Goal: Feedback & Contribution: Contribute content

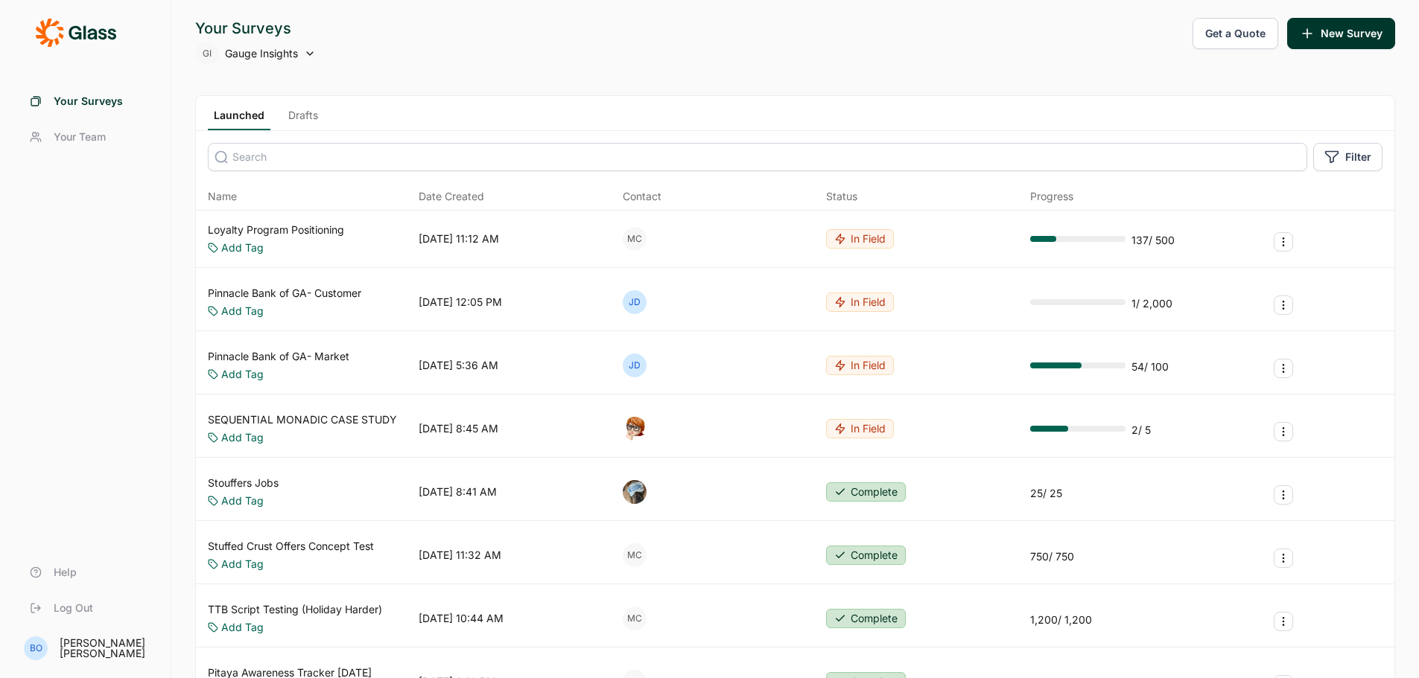
click at [304, 119] on link "Drafts" at bounding box center [303, 119] width 42 height 22
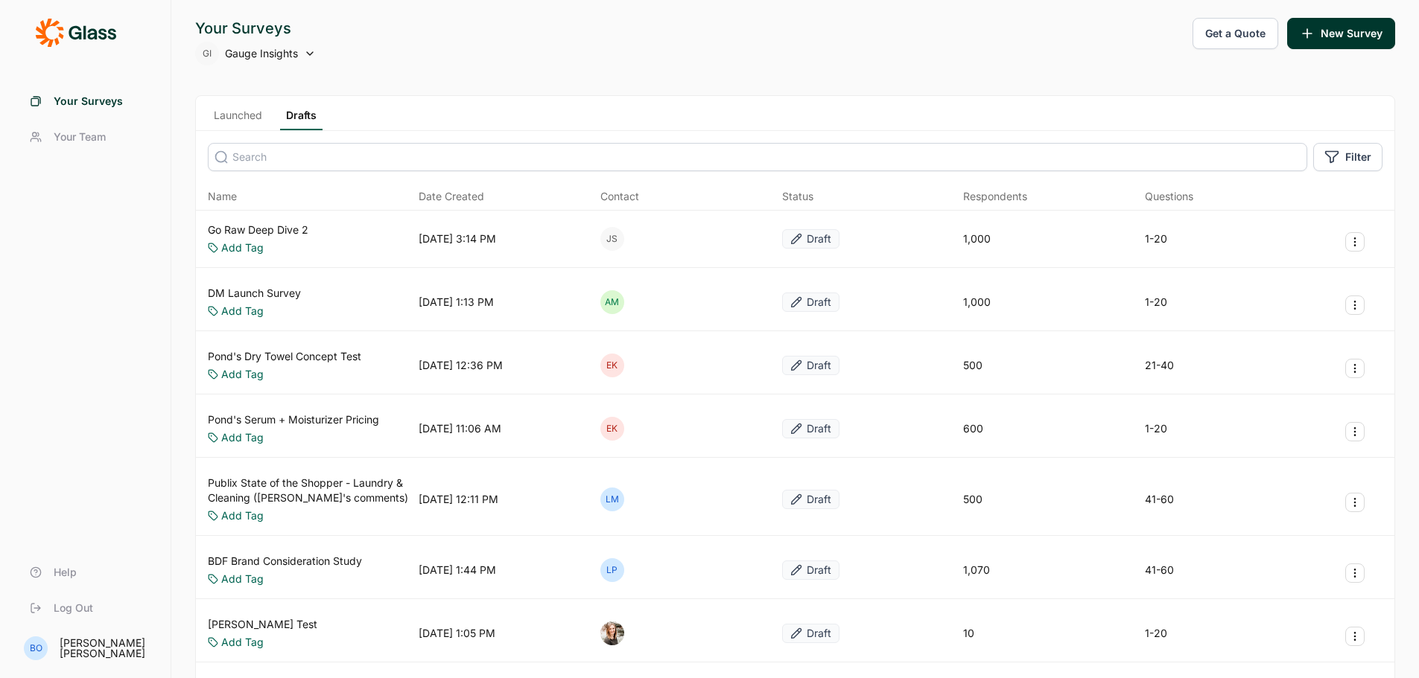
click at [290, 161] on input at bounding box center [757, 157] width 1099 height 28
type input "[PERSON_NAME]"
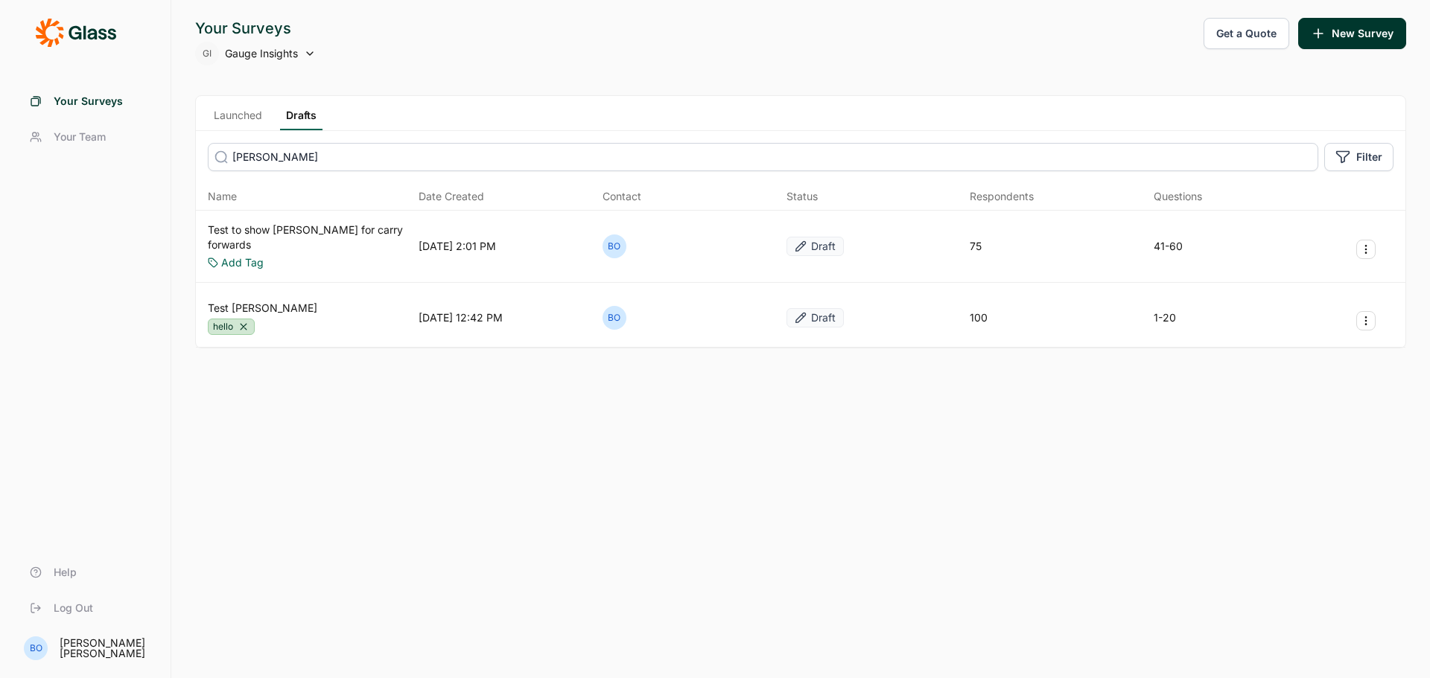
click at [235, 301] on link "Test [PERSON_NAME]" at bounding box center [262, 308] width 109 height 15
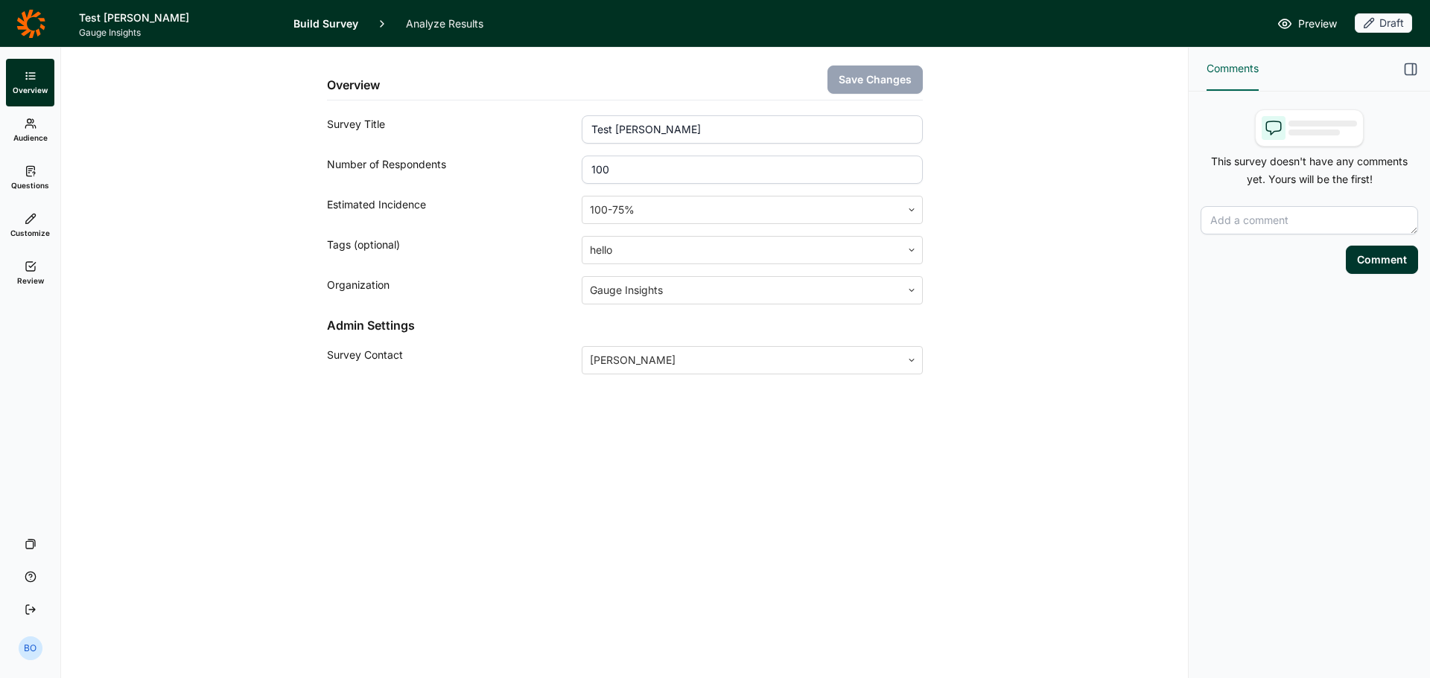
click at [35, 178] on link "Questions" at bounding box center [30, 178] width 48 height 48
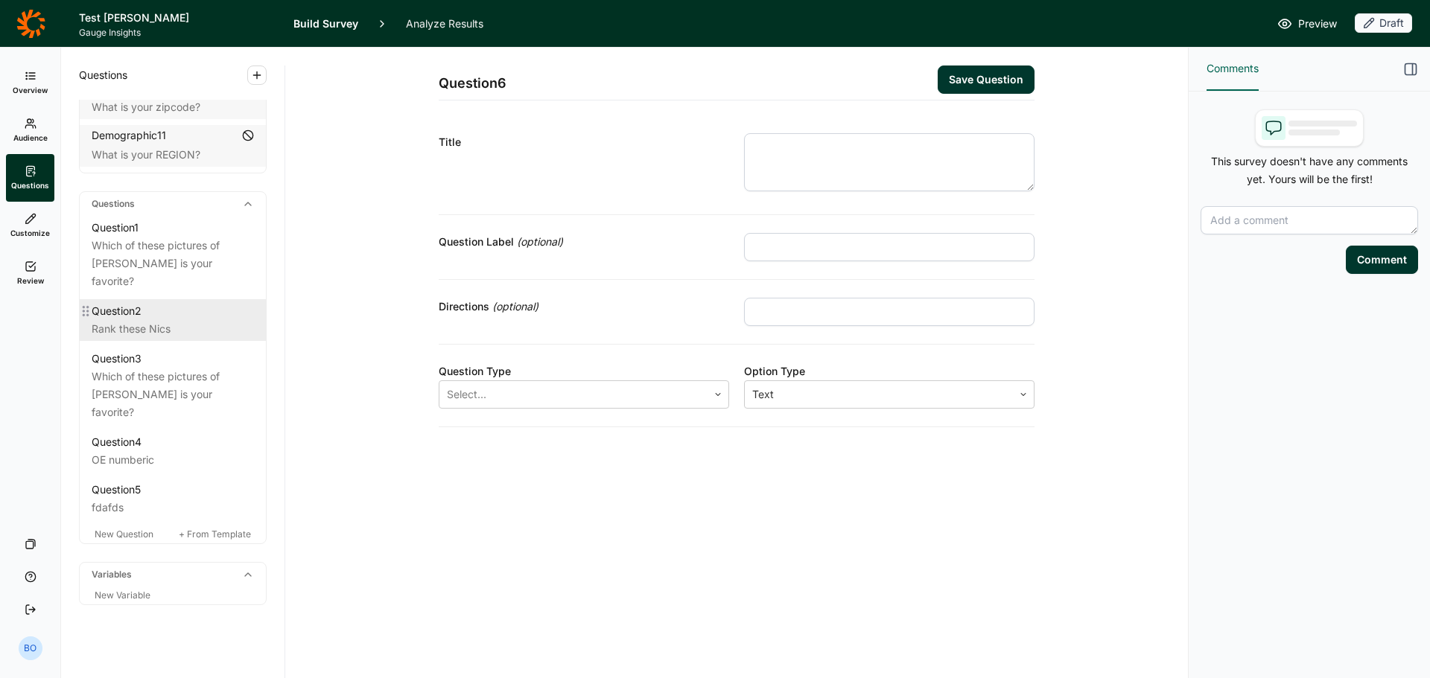
scroll to position [549, 0]
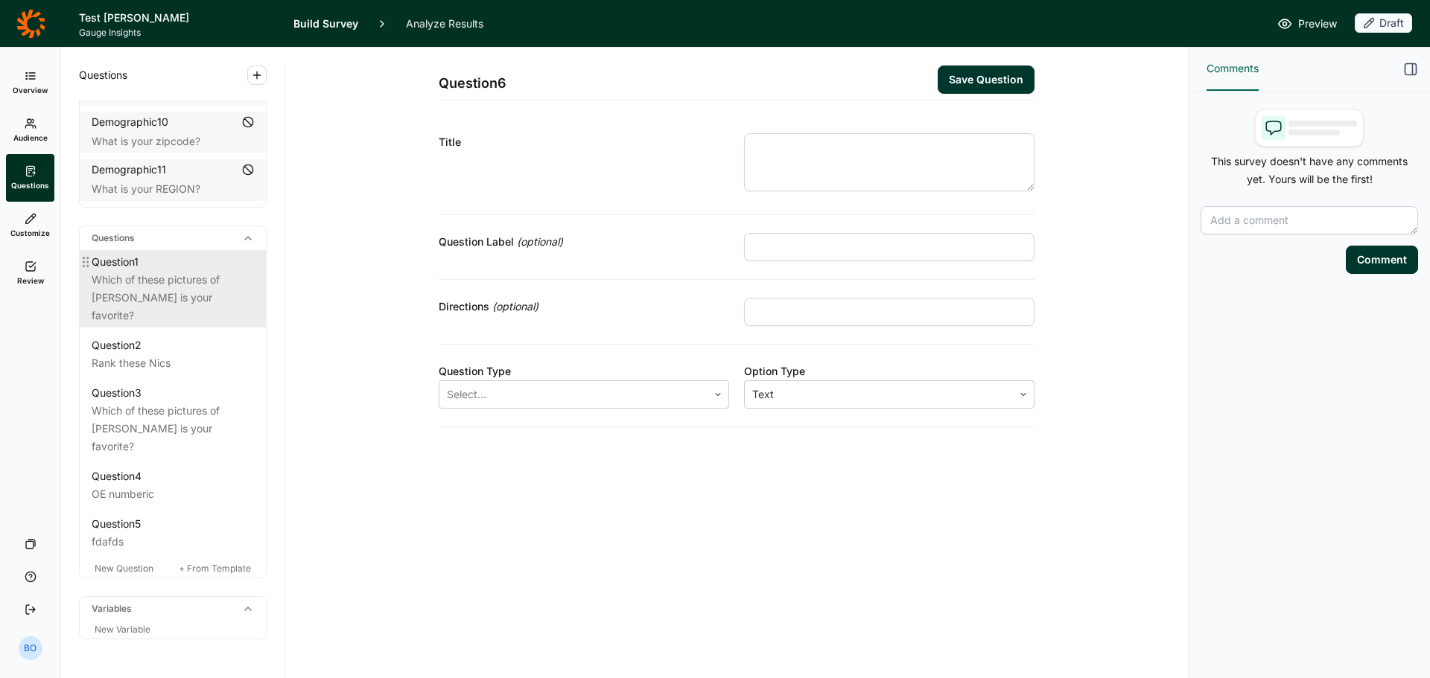
click at [174, 296] on div "Which of these pictures of [PERSON_NAME] is your favorite?" at bounding box center [173, 298] width 162 height 54
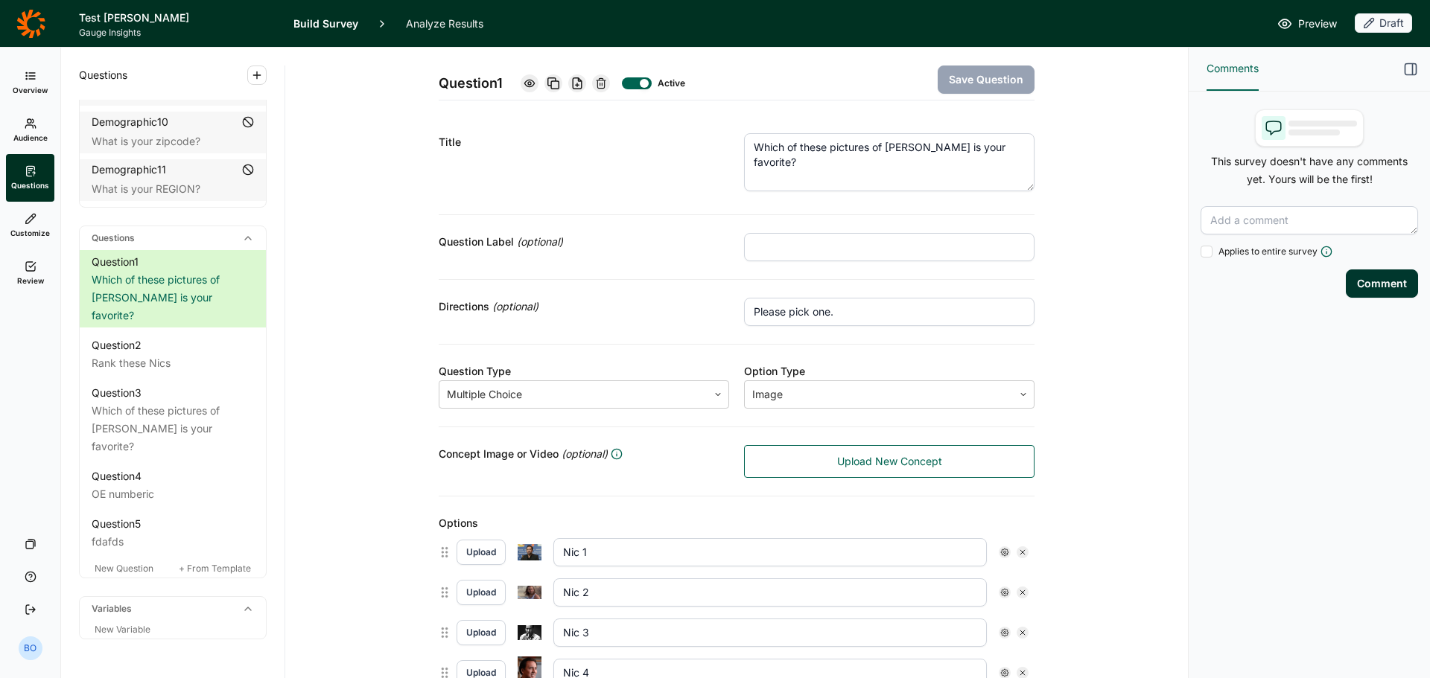
click at [1261, 211] on textarea at bounding box center [1308, 220] width 217 height 28
type textarea "test"
click at [1355, 287] on button "Comment" at bounding box center [1382, 284] width 72 height 28
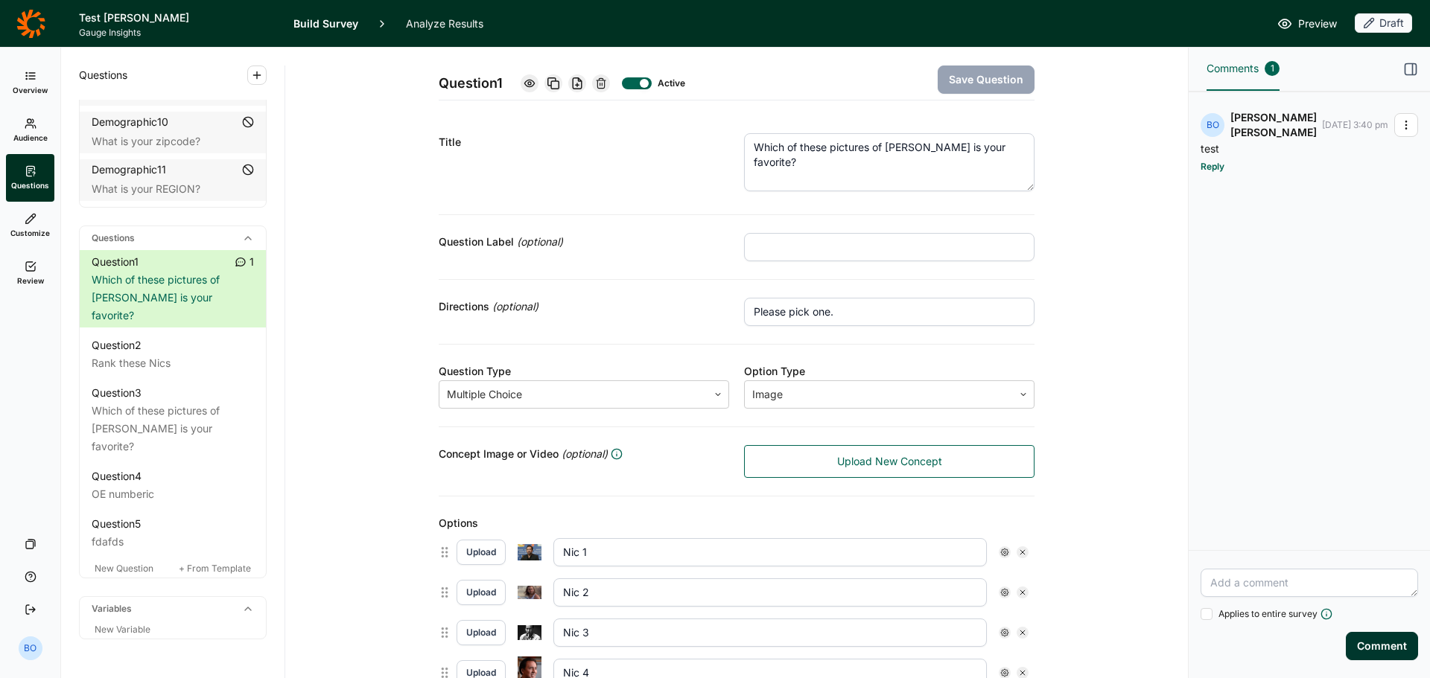
click at [1246, 592] on textarea at bounding box center [1308, 583] width 217 height 28
type textarea "another test"
click at [1390, 640] on button "Comment" at bounding box center [1382, 646] width 72 height 28
click at [1265, 584] on textarea at bounding box center [1308, 583] width 217 height 28
type textarea "hey look at all these comments"
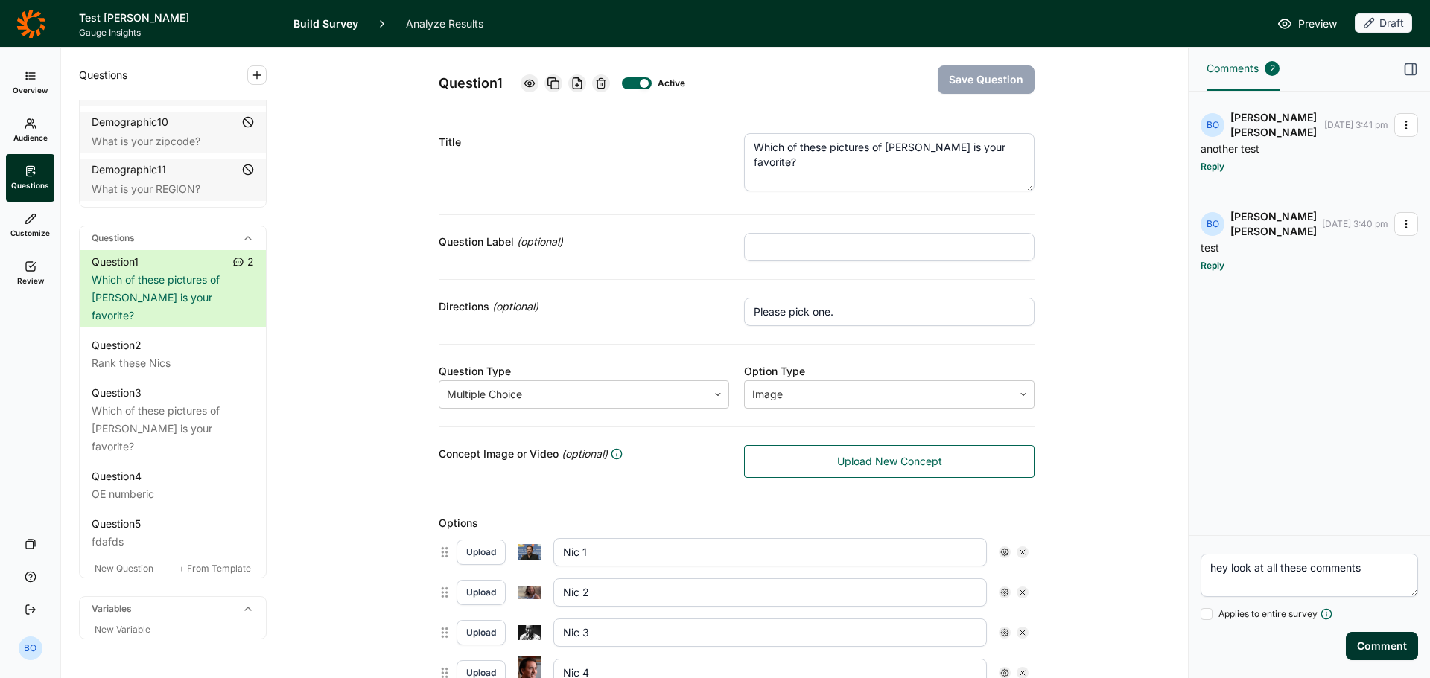
click at [1369, 649] on button "Comment" at bounding box center [1382, 646] width 72 height 28
